Goal: Task Accomplishment & Management: Manage account settings

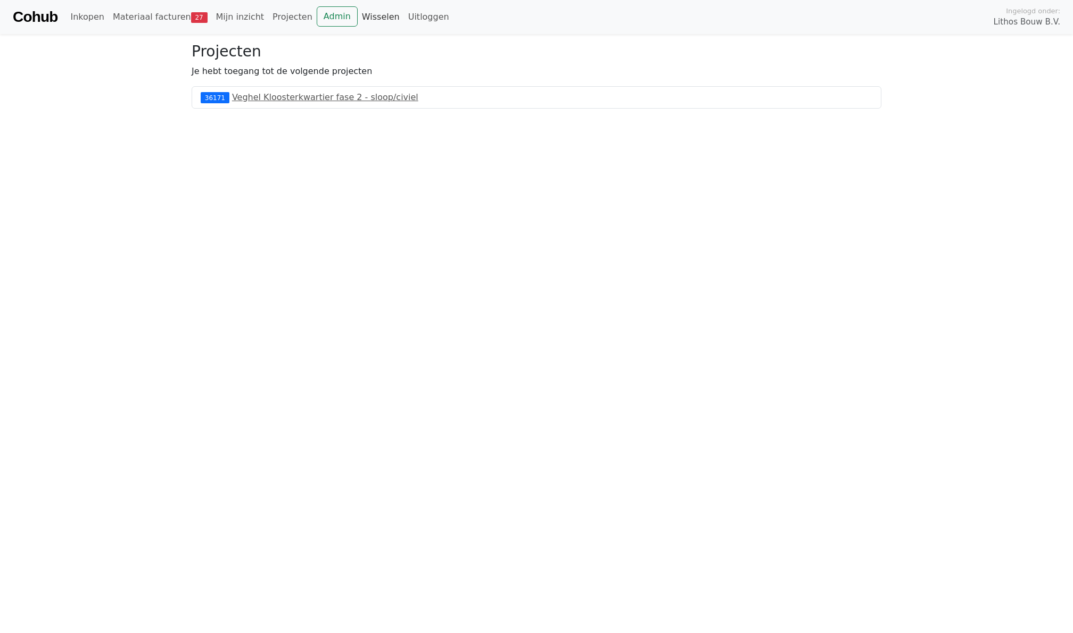
click at [365, 20] on link "Wisselen" at bounding box center [381, 16] width 46 height 21
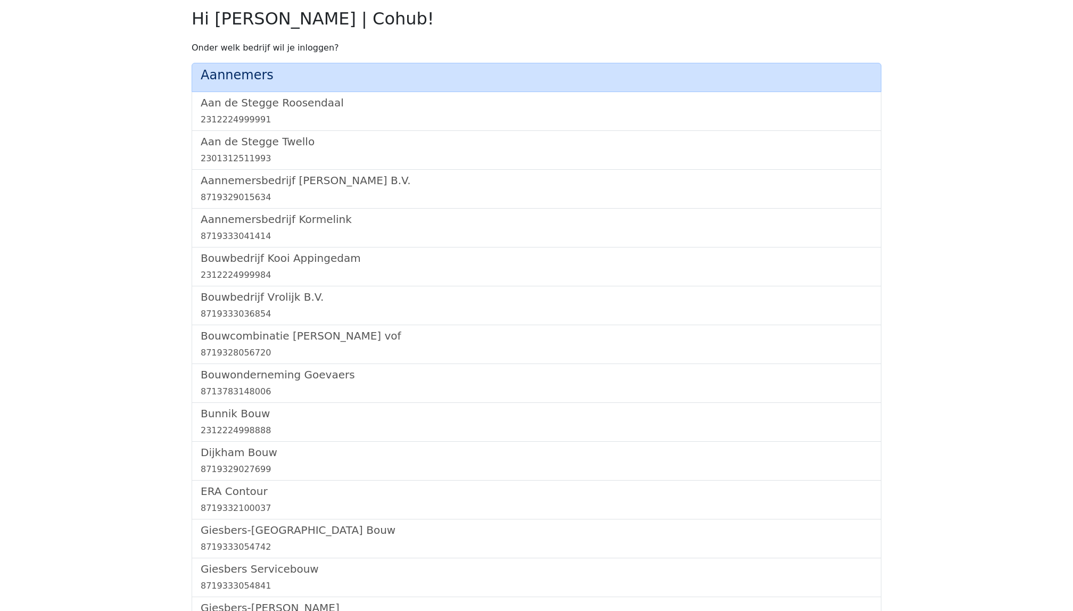
scroll to position [617, 0]
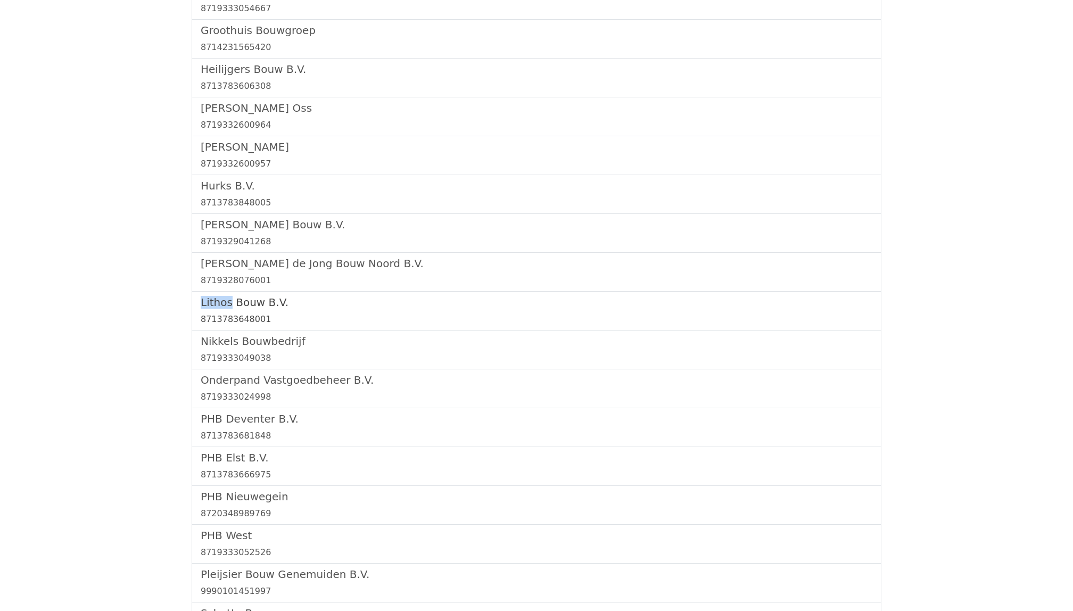
click at [235, 312] on link "Lithos Bouw B.V. 8713783648001" at bounding box center [537, 311] width 672 height 30
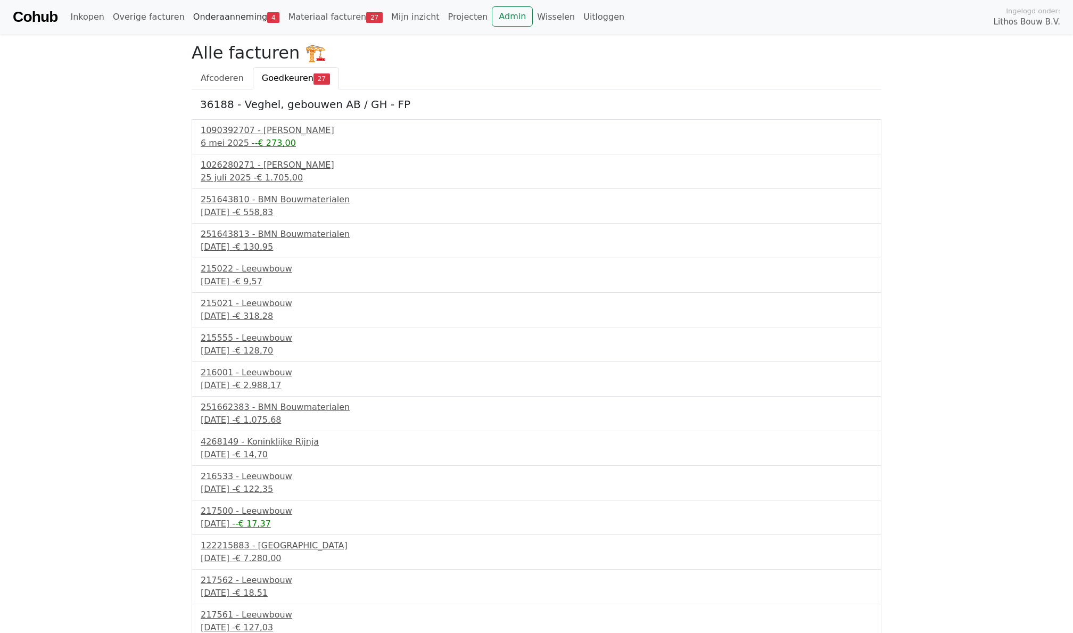
click at [227, 26] on link "Onderaanneming 4" at bounding box center [236, 16] width 95 height 21
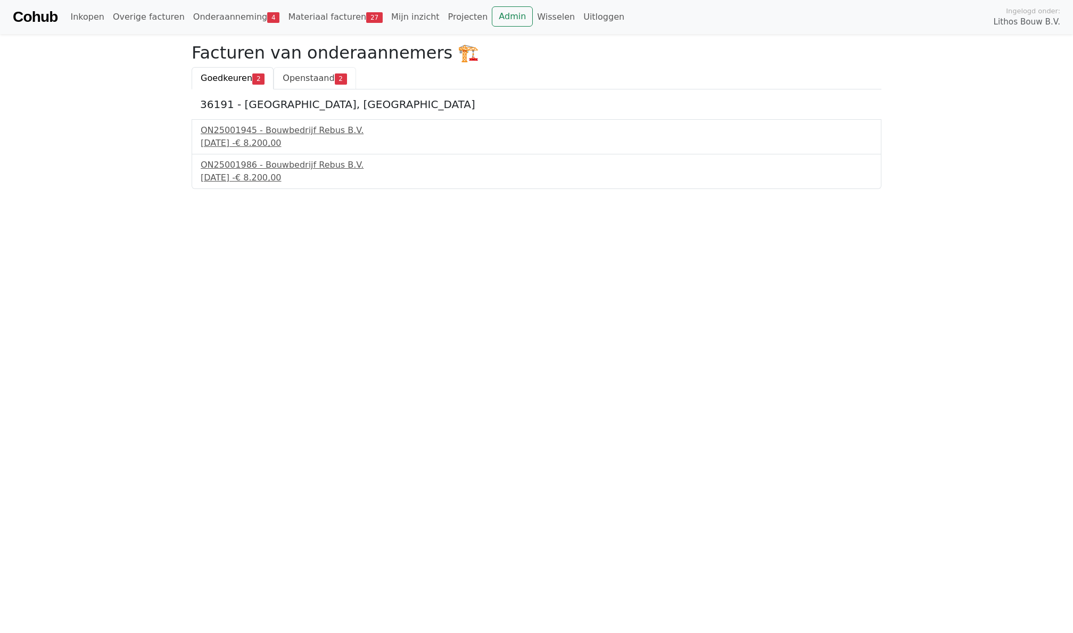
click at [300, 79] on span "Openstaand" at bounding box center [309, 78] width 52 height 10
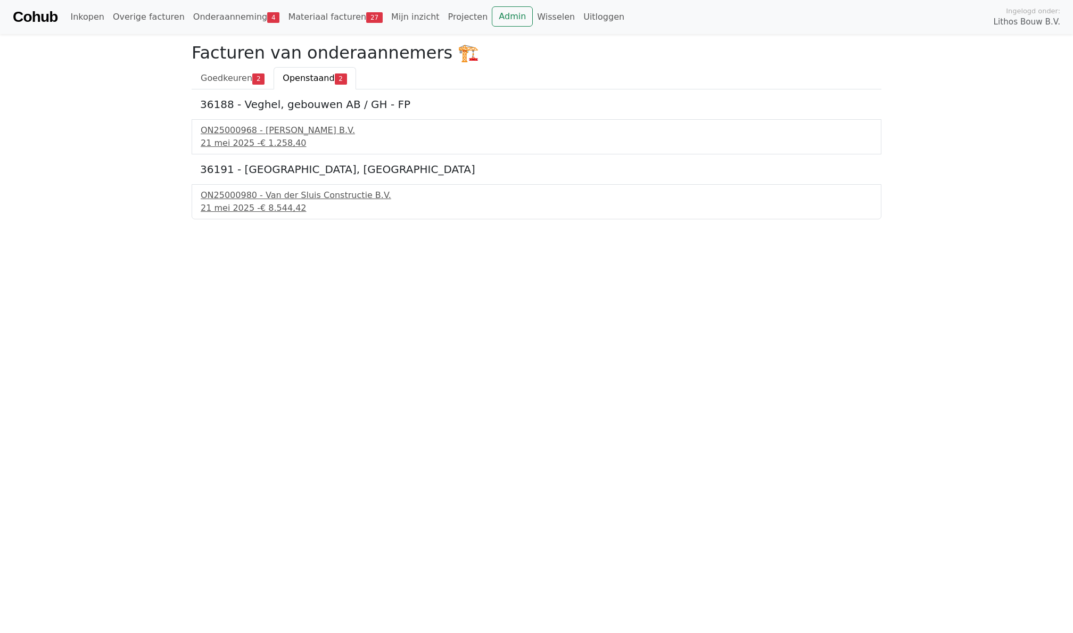
click at [211, 71] on link "Goedkeuren 2" at bounding box center [233, 78] width 82 height 22
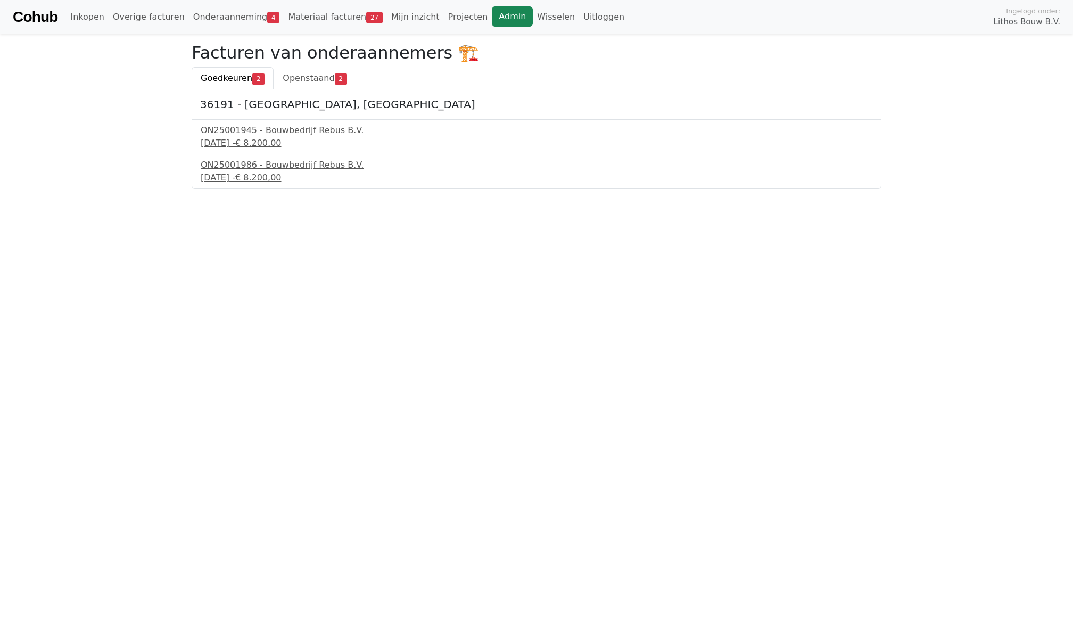
click at [492, 17] on link "Admin" at bounding box center [512, 16] width 41 height 20
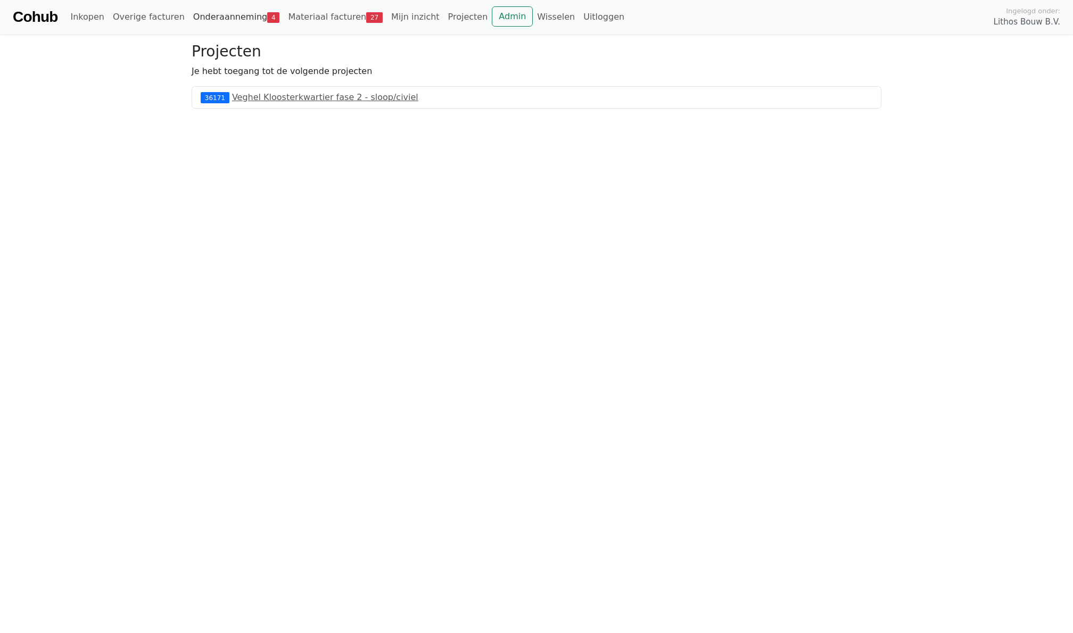
click at [219, 16] on link "Onderaanneming 4" at bounding box center [236, 16] width 95 height 21
